Goal: Task Accomplishment & Management: Complete application form

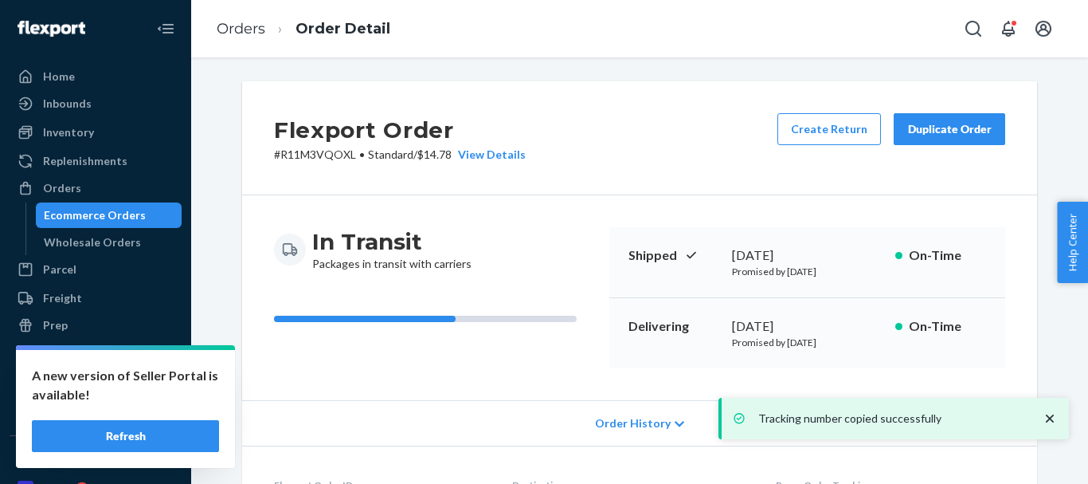
click at [229, 33] on link "Orders" at bounding box center [241, 29] width 49 height 18
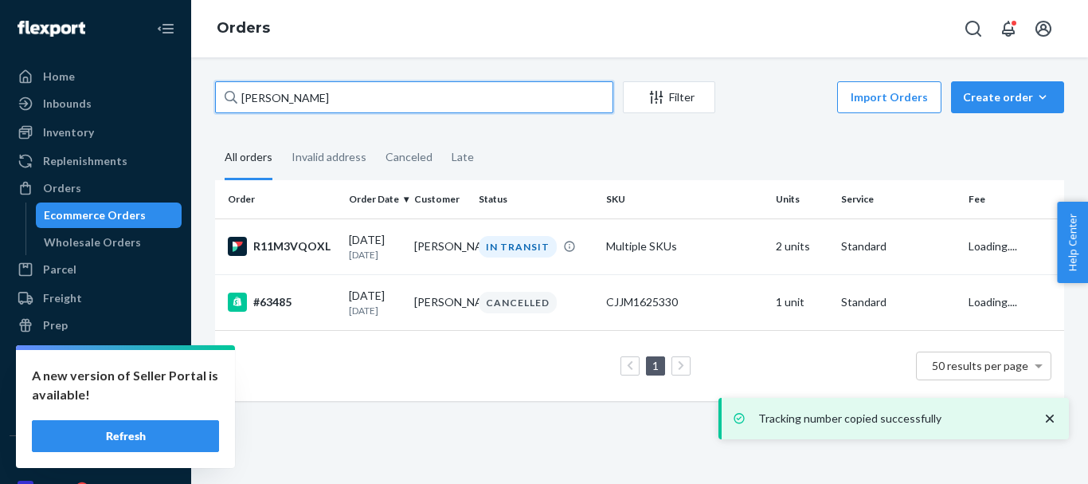
click at [260, 92] on input "[PERSON_NAME]" at bounding box center [414, 97] width 398 height 32
paste input "[PERSON_NAME] [PERSON_NAME]"
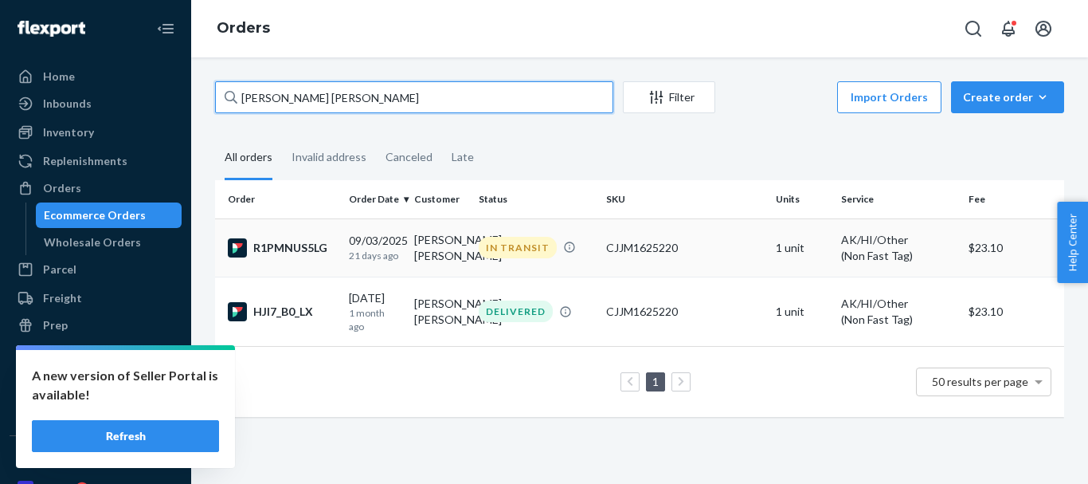
type input "[PERSON_NAME] [PERSON_NAME]"
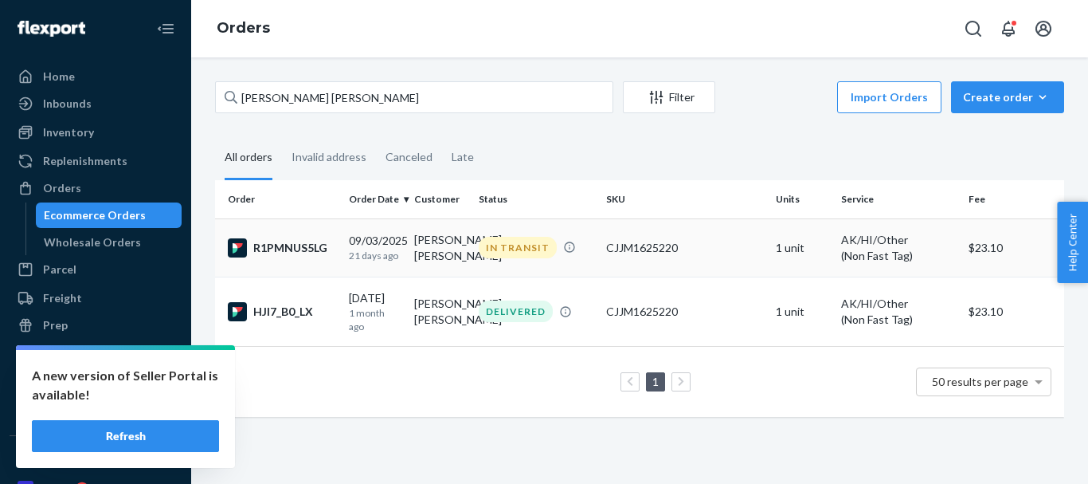
click at [508, 258] on div "IN TRANSIT" at bounding box center [518, 248] width 78 height 22
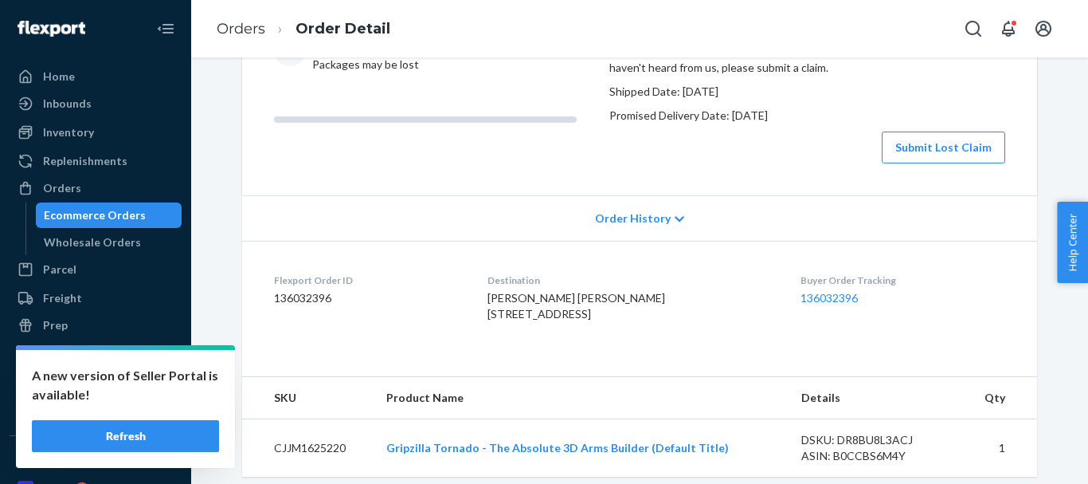
scroll to position [159, 0]
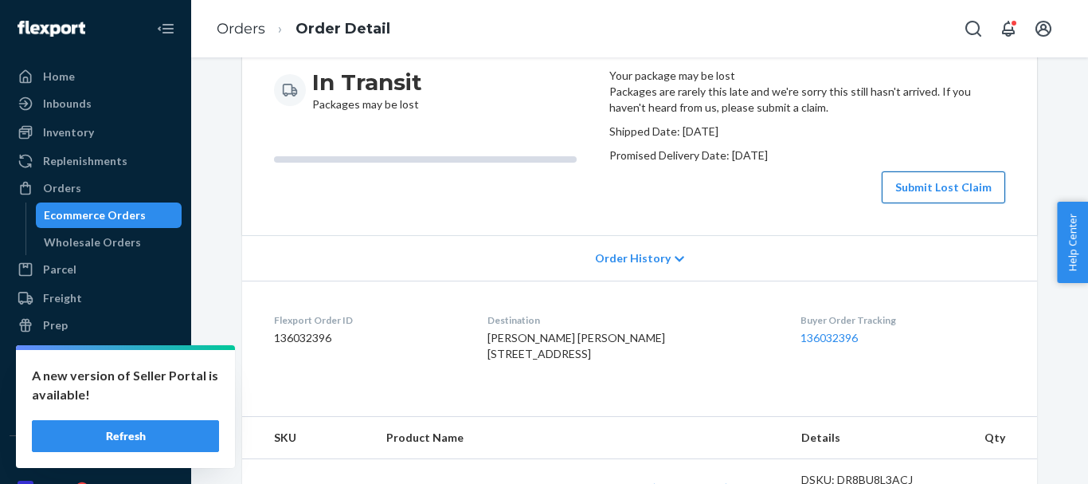
click at [903, 203] on button "Submit Lost Claim" at bounding box center [943, 187] width 123 height 32
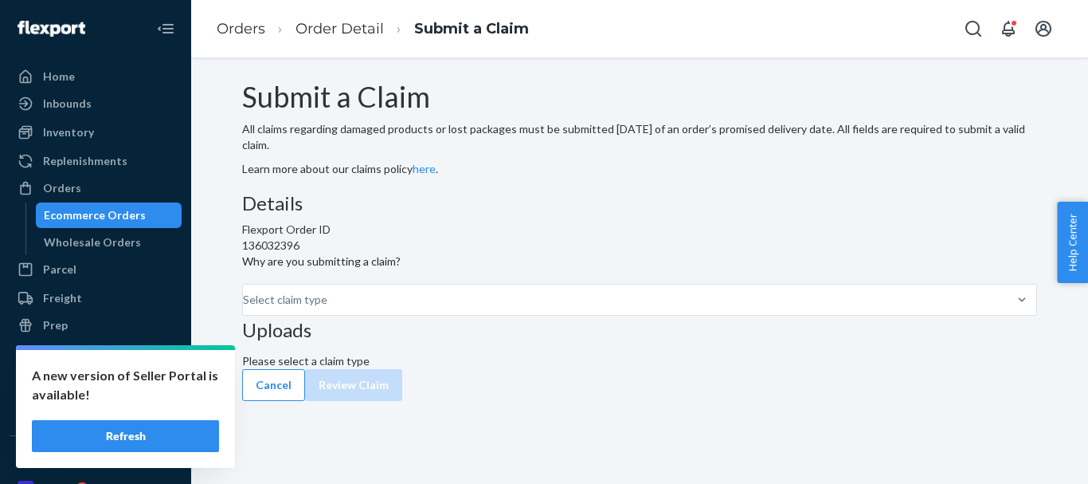
scroll to position [26, 0]
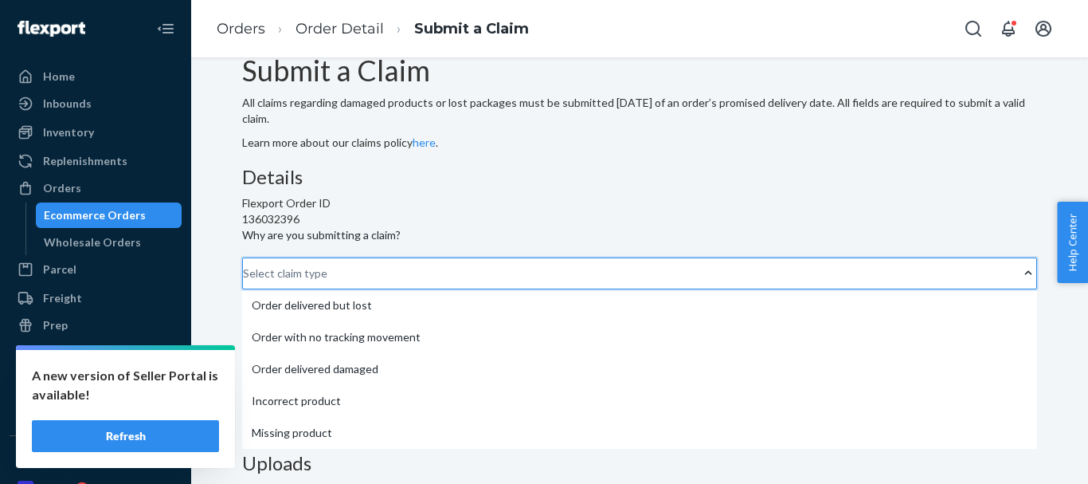
click at [327, 281] on div "Select claim type" at bounding box center [285, 273] width 84 height 16
click at [245, 281] on input "Why are you submitting a claim? option Order delivered but lost focused, 1 of 5…" at bounding box center [244, 273] width 2 height 16
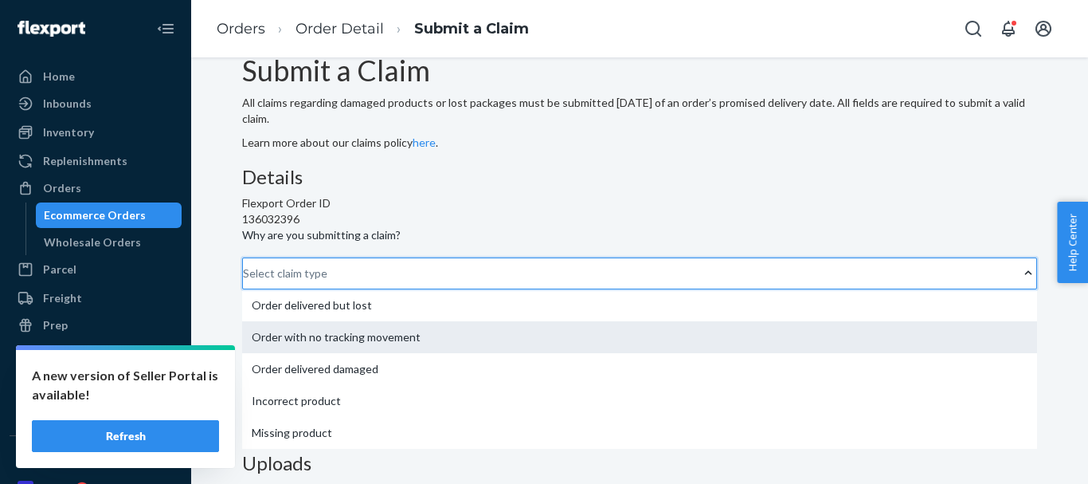
click at [476, 321] on div "Order with no tracking movement" at bounding box center [639, 337] width 795 height 32
click at [245, 265] on input "Why are you submitting a claim? option Order with no tracking movement focused,…" at bounding box center [244, 273] width 2 height 16
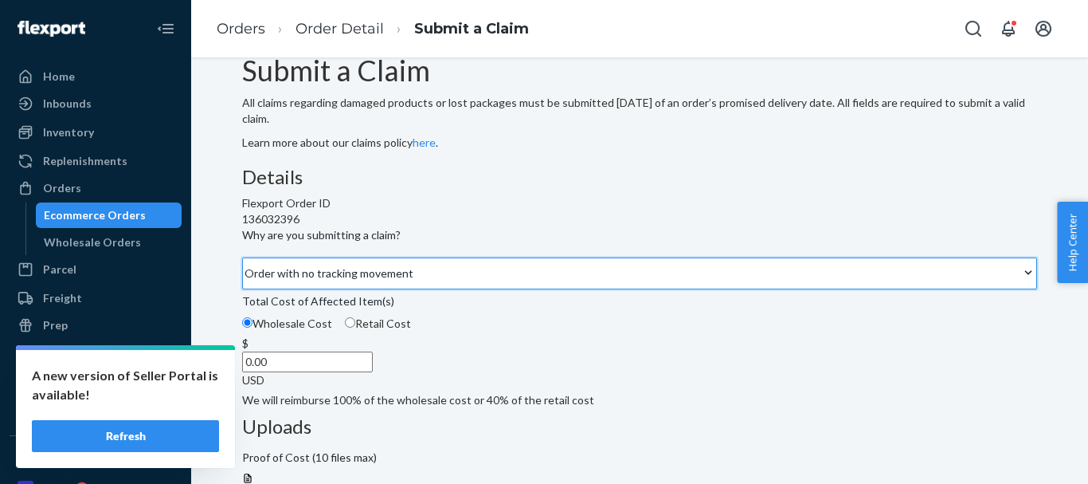
scroll to position [265, 0]
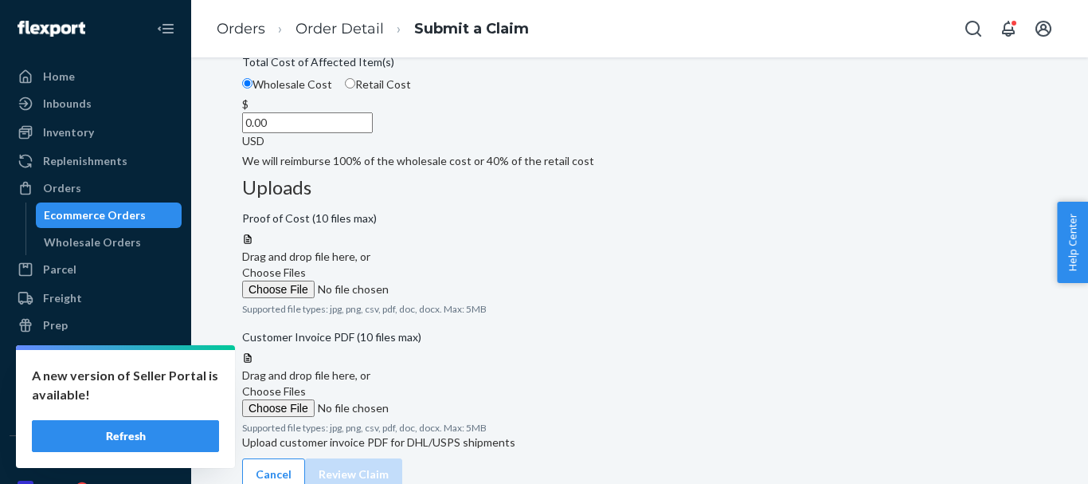
drag, startPoint x: 480, startPoint y: 233, endPoint x: 528, endPoint y: 230, distance: 47.9
click at [528, 149] on div "$ 0.00 USD" at bounding box center [639, 122] width 795 height 53
type input "80.00"
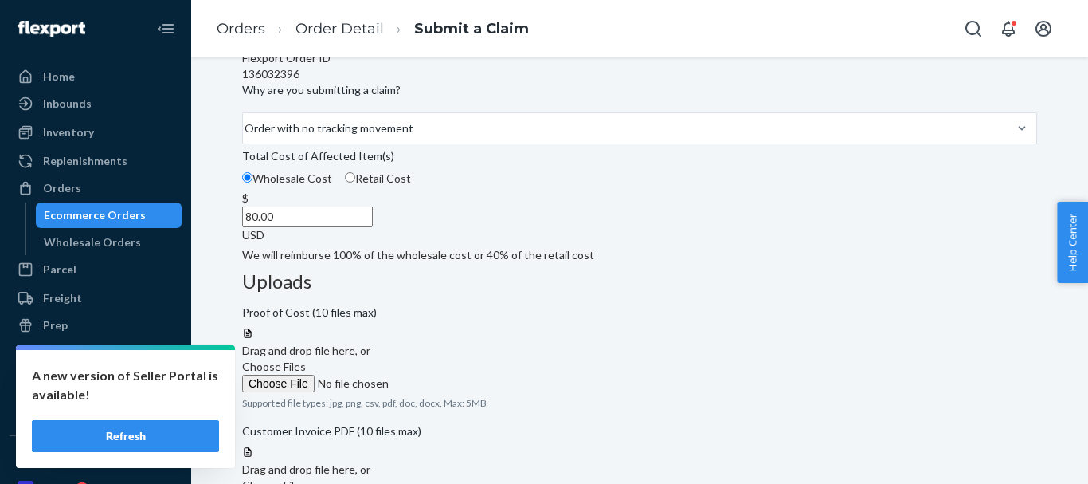
scroll to position [105, 0]
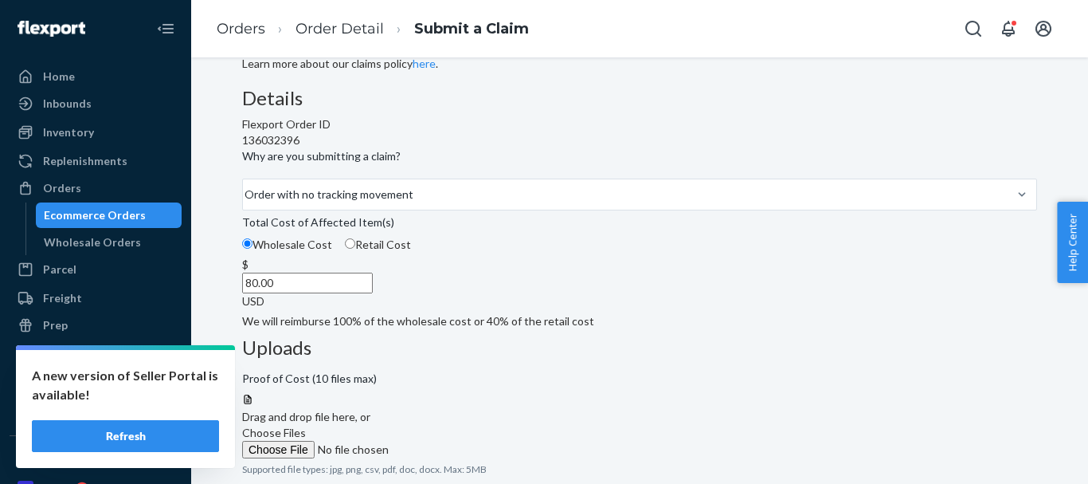
click at [306, 425] on span "Choose Files" at bounding box center [274, 432] width 64 height 14
click at [459, 441] on input "Choose Files" at bounding box center [350, 450] width 217 height 18
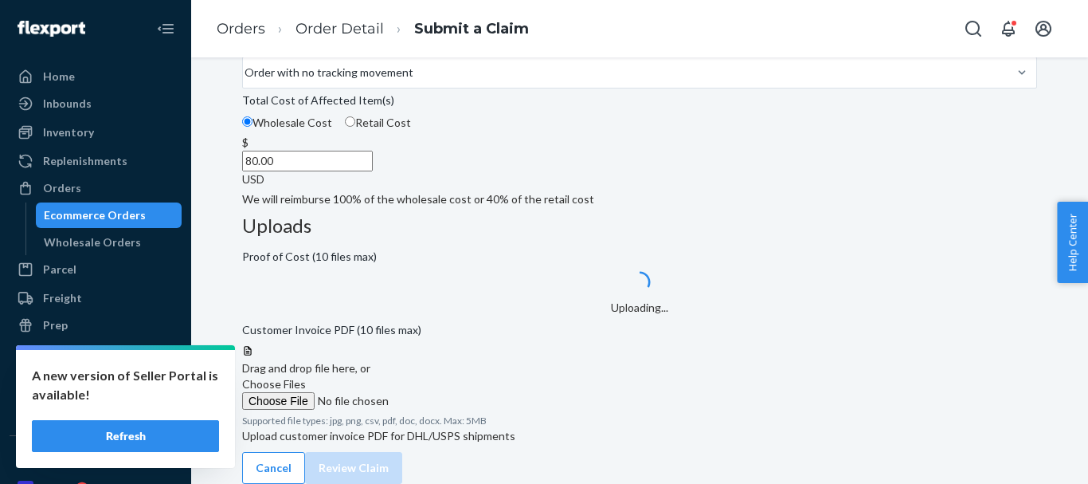
scroll to position [264, 0]
click at [306, 377] on span "Choose Files" at bounding box center [274, 384] width 64 height 14
click at [459, 392] on input "Choose Files" at bounding box center [350, 401] width 217 height 18
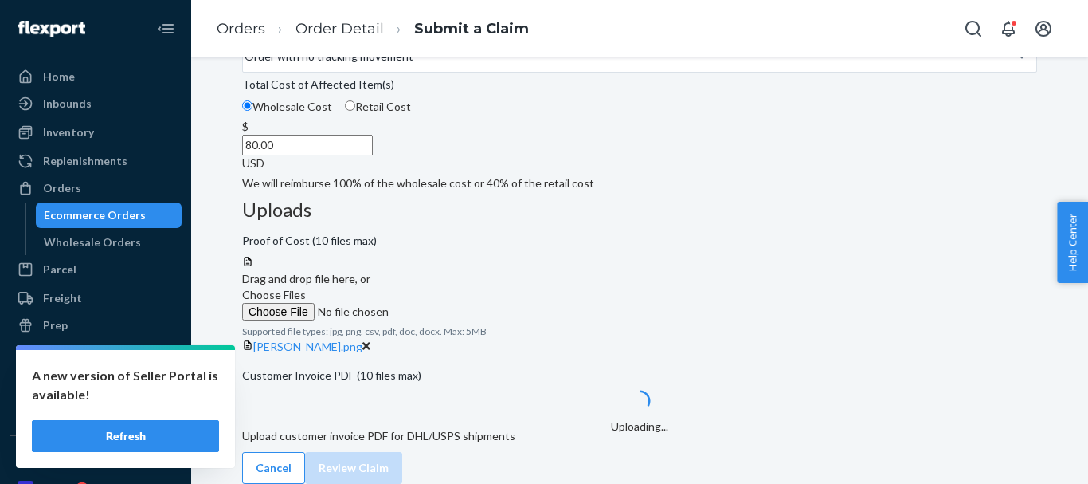
scroll to position [366, 0]
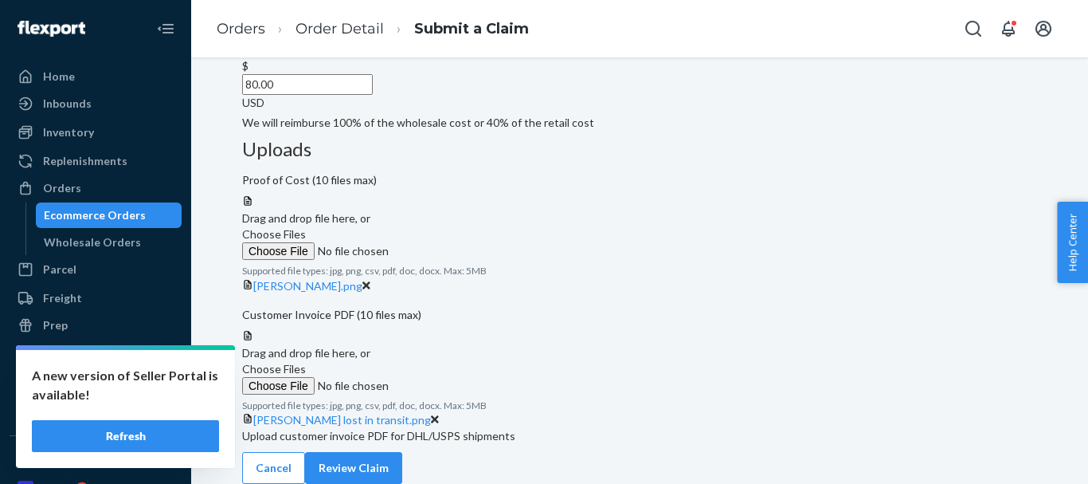
click at [981, 452] on div "Cancel Review Claim" at bounding box center [639, 468] width 795 height 32
click at [402, 452] on button "Review Claim" at bounding box center [353, 468] width 97 height 32
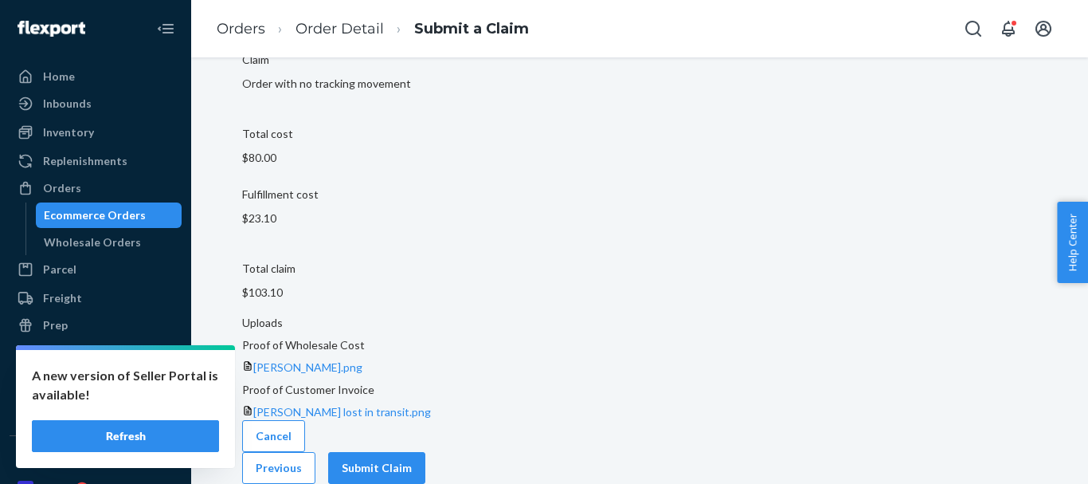
scroll to position [126, 0]
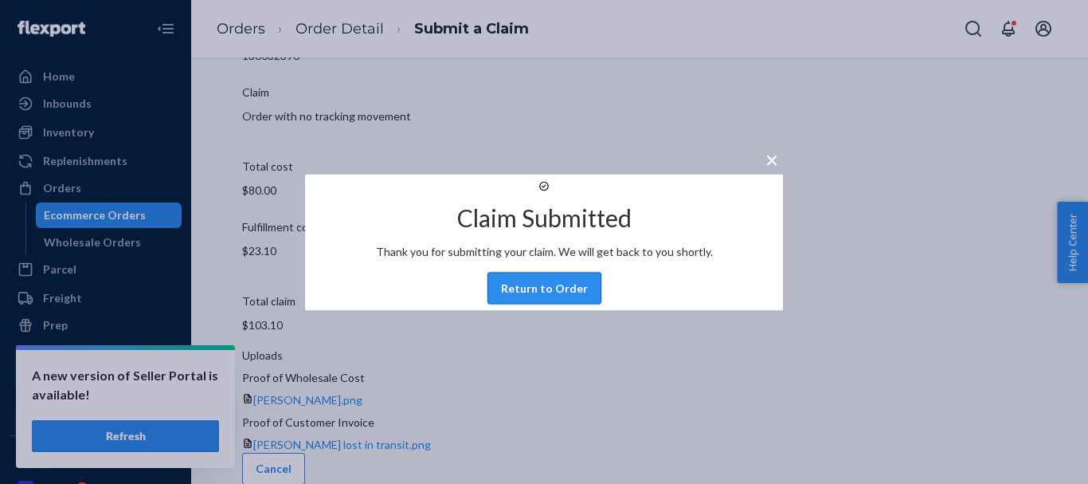
click at [531, 304] on button "Return to Order" at bounding box center [545, 288] width 114 height 32
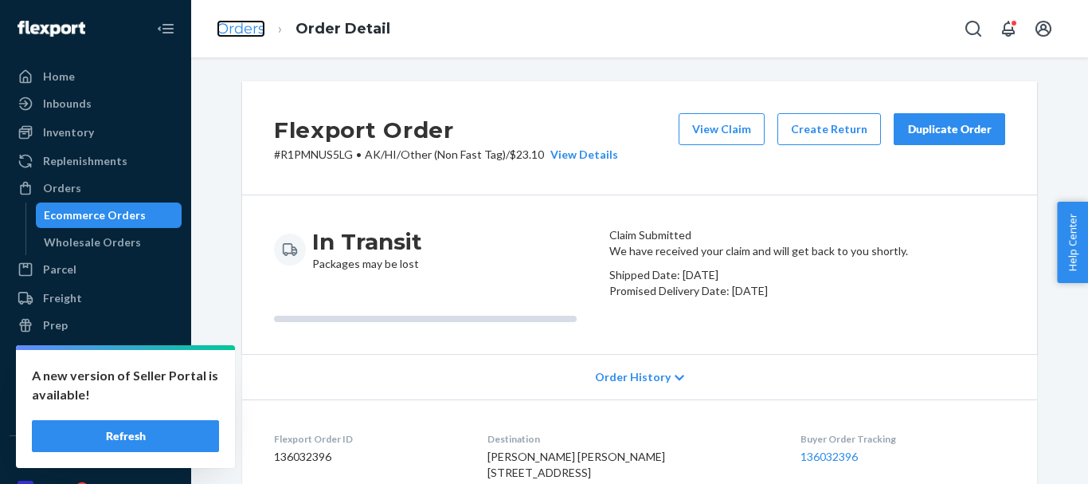
click at [241, 28] on link "Orders" at bounding box center [241, 29] width 49 height 18
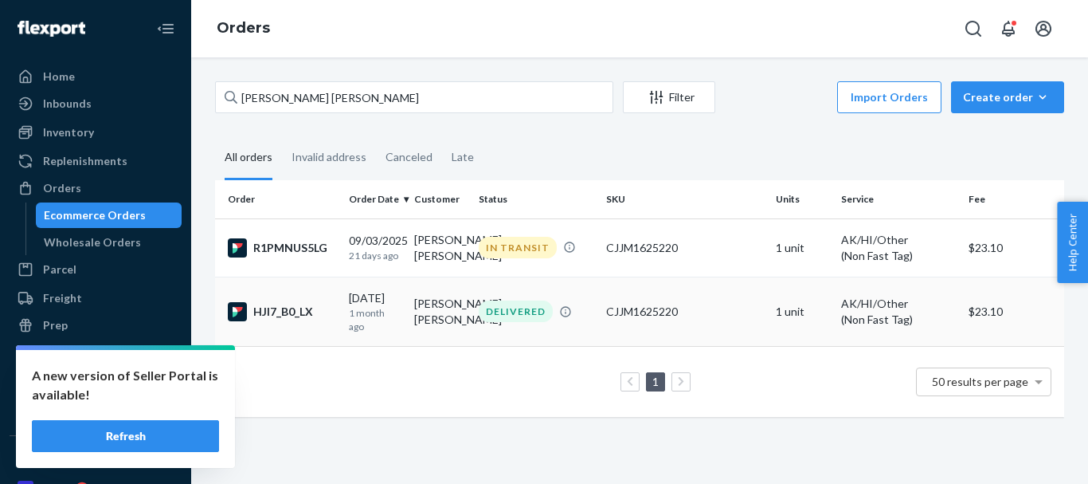
click at [516, 322] on div "DELIVERED" at bounding box center [516, 311] width 74 height 22
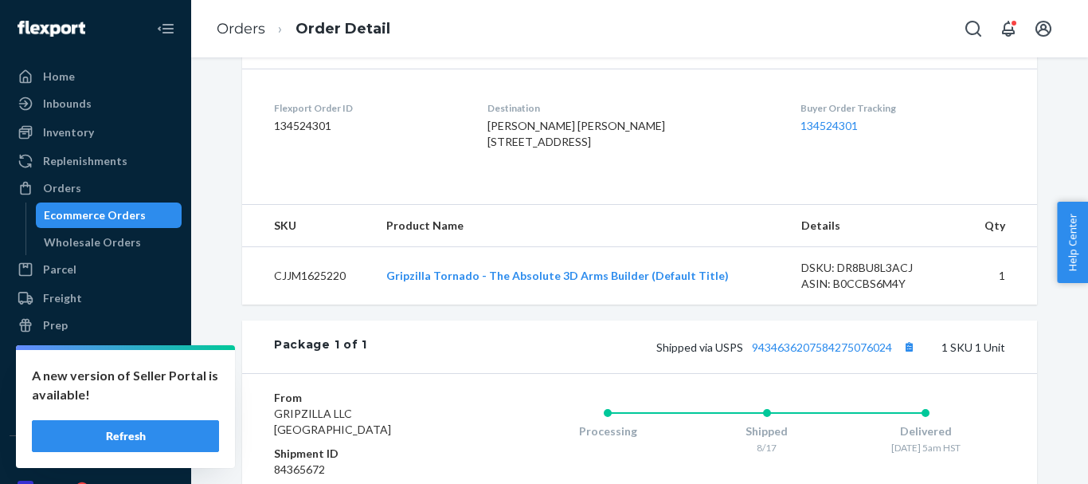
scroll to position [478, 0]
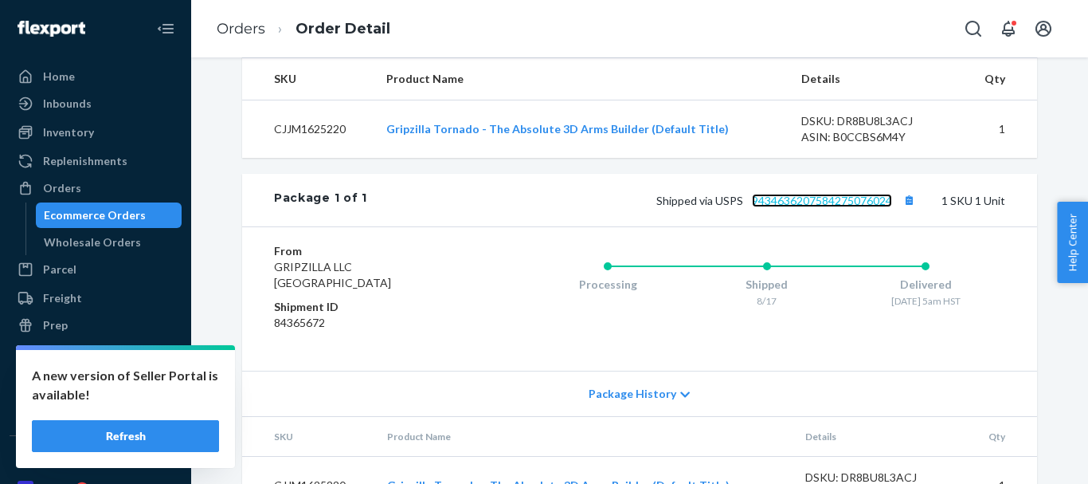
click at [766, 207] on link "9434636207584275076024" at bounding box center [822, 201] width 140 height 14
